Goal: Information Seeking & Learning: Learn about a topic

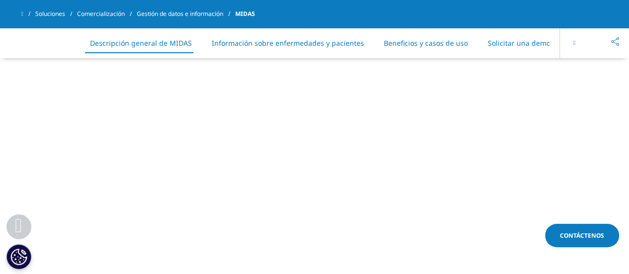
scroll to position [432, 0]
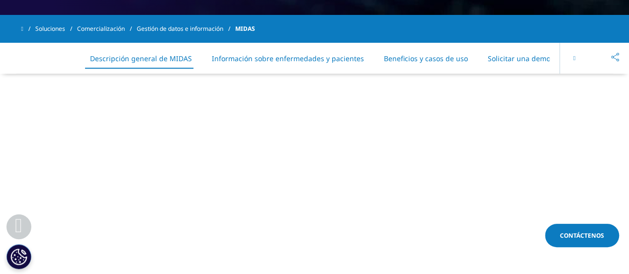
click at [297, 60] on font "Información sobre enfermedades y pacientes" at bounding box center [288, 58] width 152 height 9
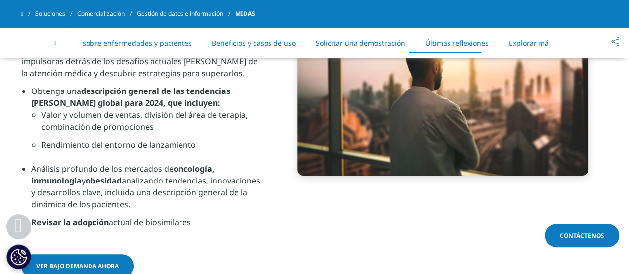
scroll to position [4060, 0]
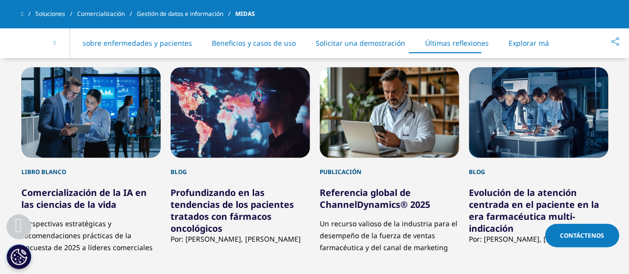
click at [225, 186] on font "Profundizando en las tendencias de los pacientes tratados con fármacos oncológi…" at bounding box center [231, 210] width 123 height 48
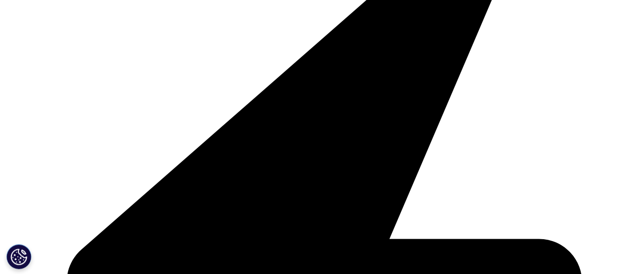
scroll to position [1303, 0]
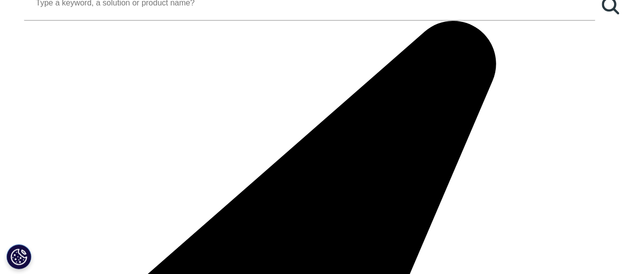
scroll to position [934, 0]
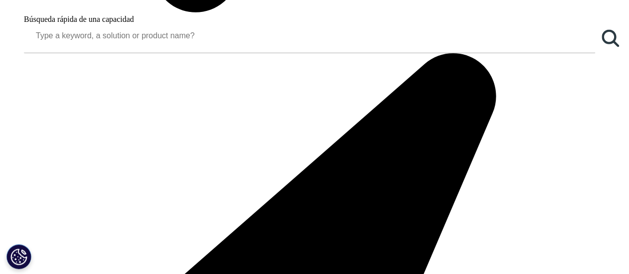
drag, startPoint x: 623, startPoint y: 127, endPoint x: 119, endPoint y: 141, distance: 504.1
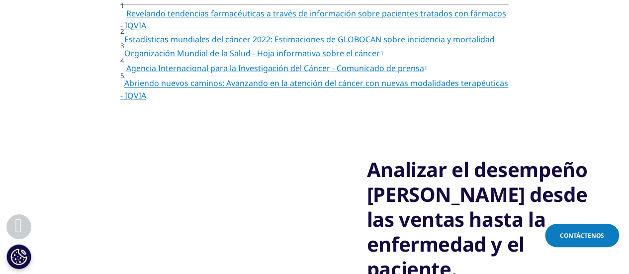
scroll to position [1303, 0]
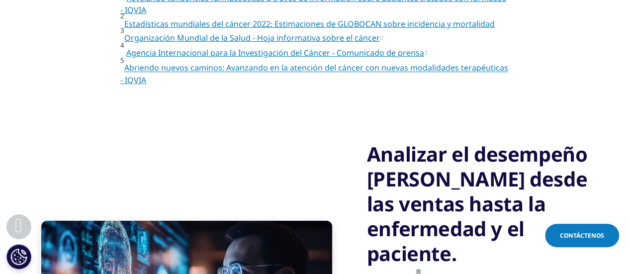
click at [319, 85] on font "Abriendo nuevos caminos: Avanzando en la atención del cáncer con nuevas modalid…" at bounding box center [314, 74] width 388 height 23
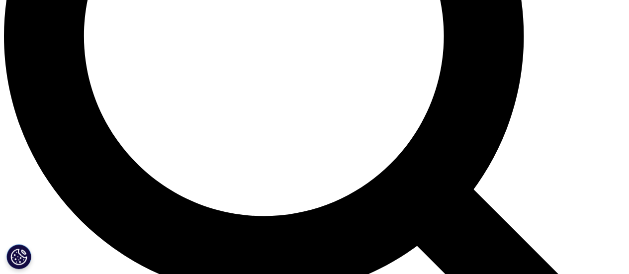
scroll to position [875, 0]
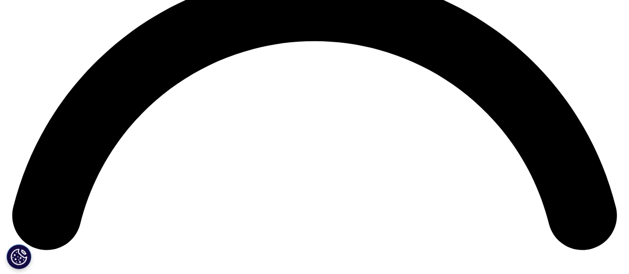
scroll to position [1303, 0]
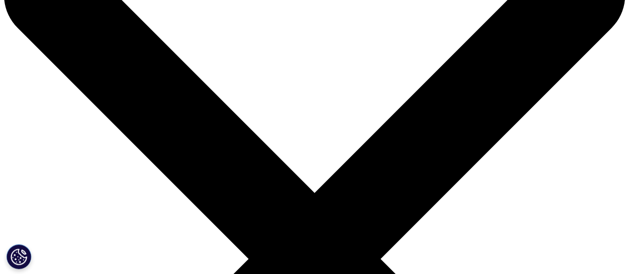
scroll to position [0, 0]
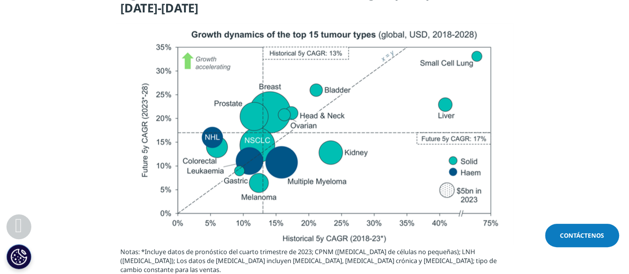
scroll to position [1255, 0]
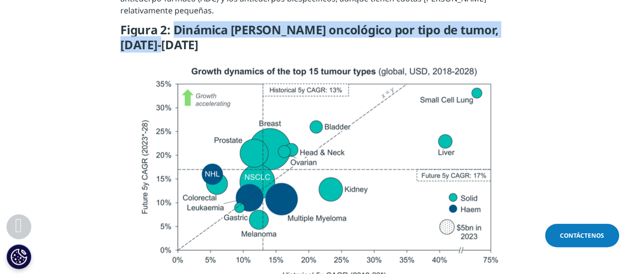
drag, startPoint x: 171, startPoint y: 19, endPoint x: 177, endPoint y: 41, distance: 22.2
click at [177, 41] on h5 "Figura 2: Dinámica [PERSON_NAME] oncológico por tipo de tumor, [DATE]-[DATE]" at bounding box center [314, 40] width 388 height 37
copy font "Dinámica [PERSON_NAME] oncológico por tipo de tumor, [DATE]-[DATE]"
